Goal: Navigation & Orientation: Find specific page/section

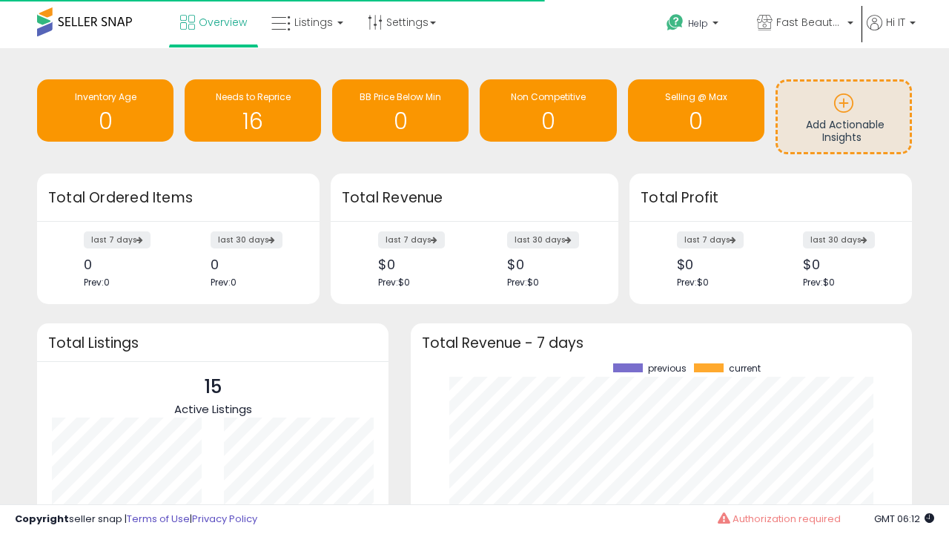
scroll to position [206, 471]
click at [803, 24] on span "Fast Beauty ([GEOGRAPHIC_DATA])" at bounding box center [809, 22] width 67 height 15
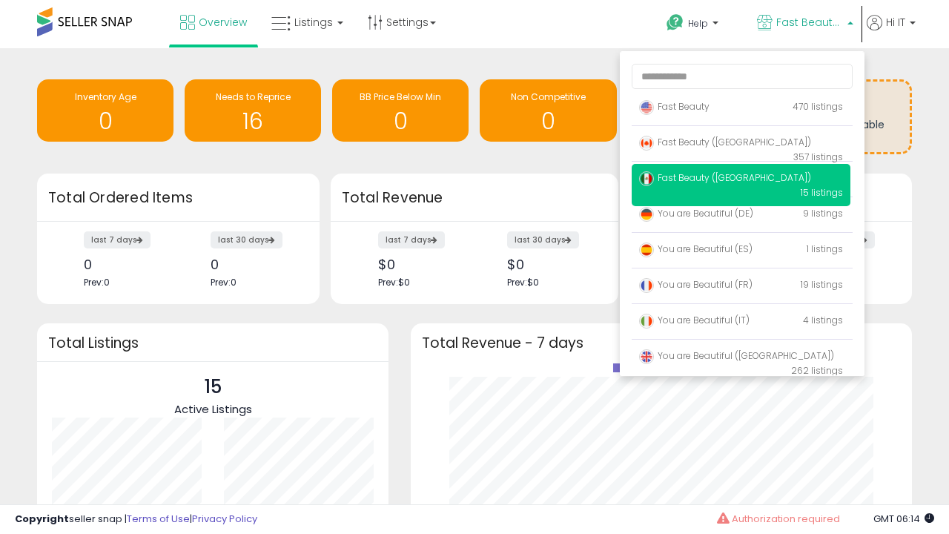
click at [740, 145] on span "Fast Beauty ([GEOGRAPHIC_DATA])" at bounding box center [725, 142] width 172 height 13
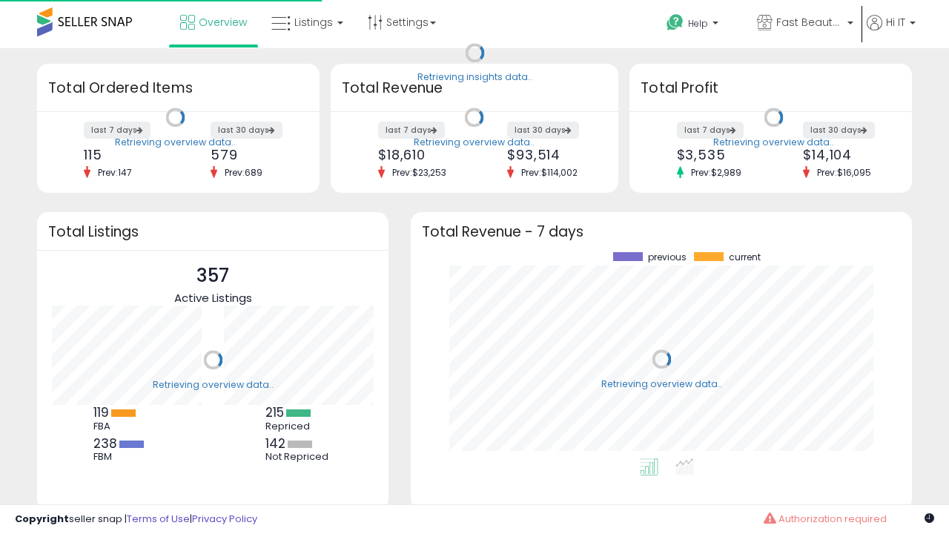
scroll to position [206, 471]
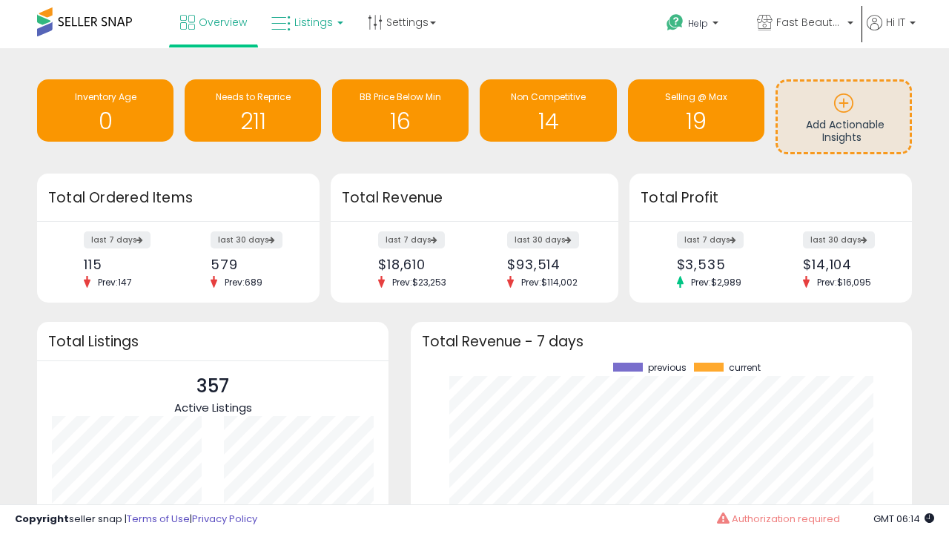
click at [305, 22] on span "Listings" at bounding box center [313, 22] width 39 height 15
